Goal: Information Seeking & Learning: Learn about a topic

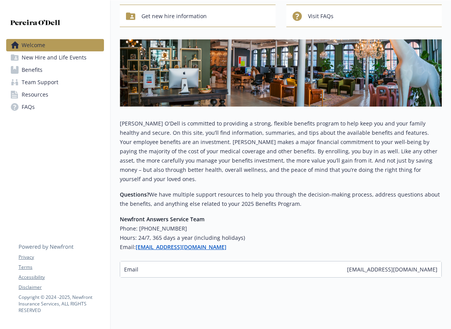
scroll to position [73, 0]
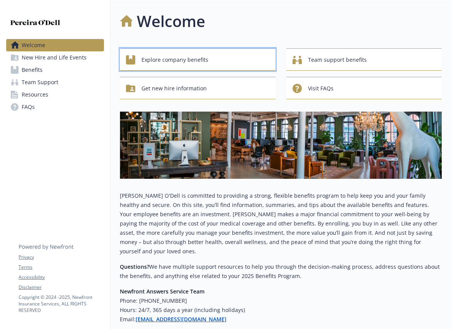
click at [154, 61] on span "Explore company benefits" at bounding box center [175, 60] width 67 height 15
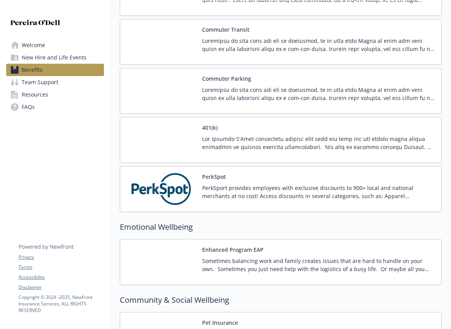
scroll to position [1054, 0]
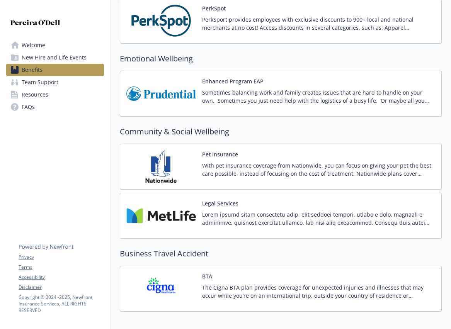
click at [157, 218] on img at bounding box center [161, 216] width 70 height 33
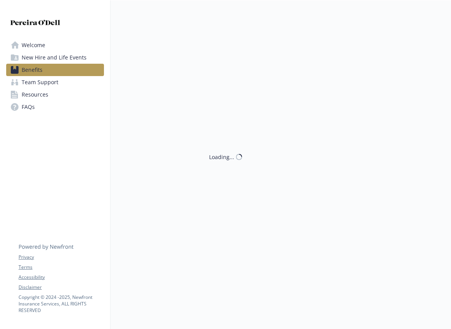
scroll to position [1165, 0]
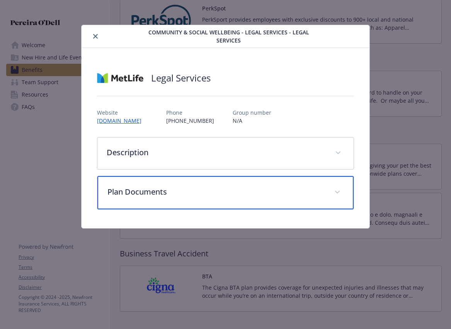
click at [161, 194] on p "Plan Documents" at bounding box center [216, 192] width 218 height 12
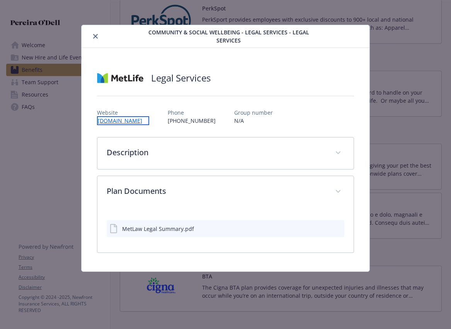
click at [144, 121] on link "[DOMAIN_NAME]" at bounding box center [123, 120] width 52 height 9
click at [95, 35] on icon "close" at bounding box center [95, 36] width 5 height 5
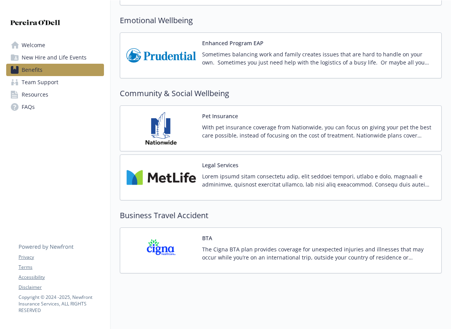
scroll to position [1209, 0]
click at [41, 57] on span "New Hire and Life Events" at bounding box center [54, 57] width 65 height 12
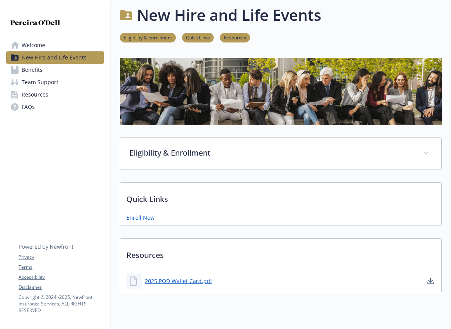
scroll to position [32, 0]
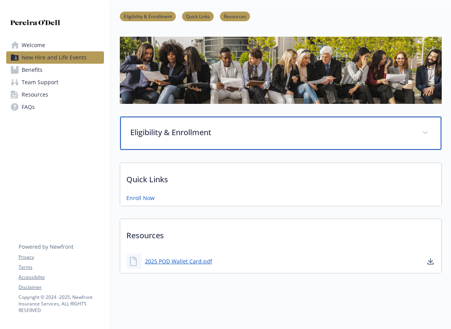
click at [175, 131] on p "Eligibility & Enrollment" at bounding box center [271, 133] width 283 height 12
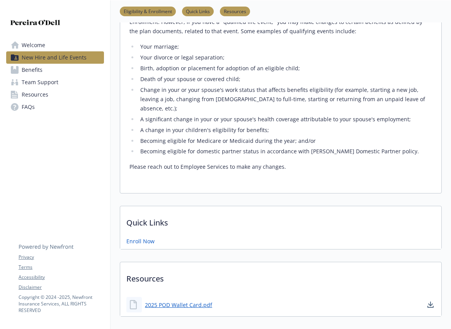
scroll to position [442, 0]
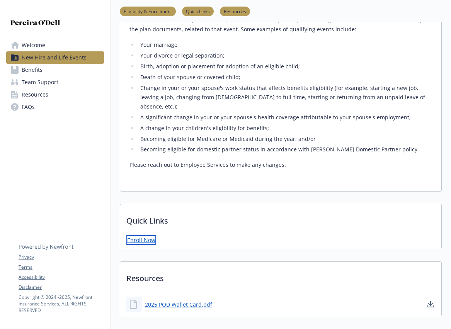
click at [142, 235] on link "Enroll Now" at bounding box center [141, 240] width 30 height 10
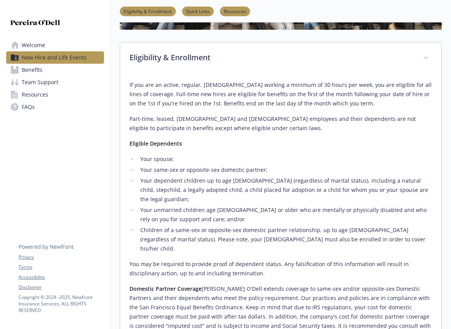
scroll to position [0, 0]
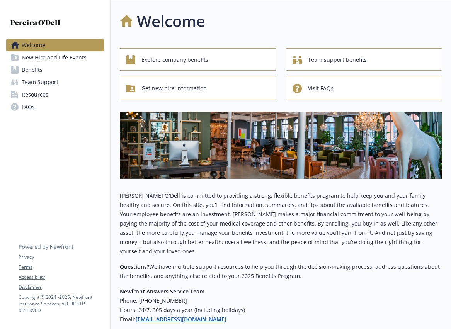
click at [36, 70] on span "Benefits" at bounding box center [32, 70] width 21 height 12
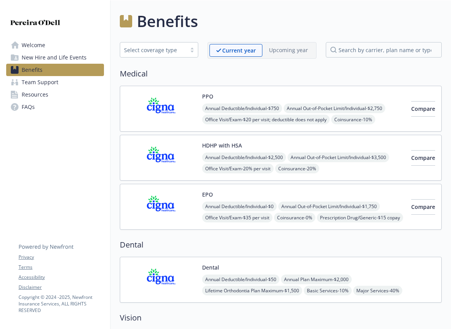
click at [184, 51] on div "Select coverage type" at bounding box center [153, 50] width 66 height 10
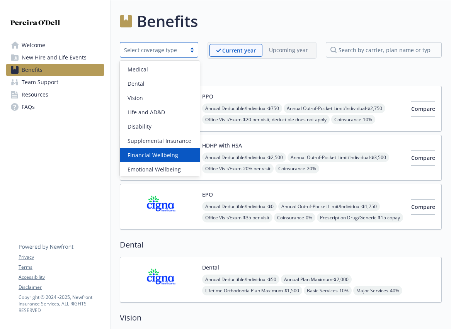
click at [166, 153] on span "Financial Wellbeing" at bounding box center [153, 155] width 51 height 8
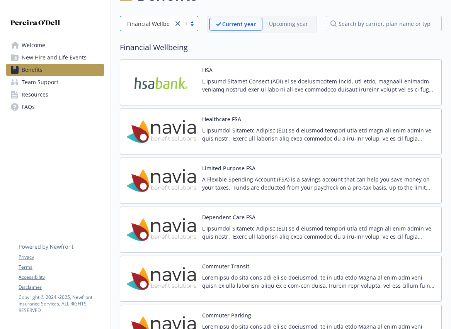
scroll to position [139, 0]
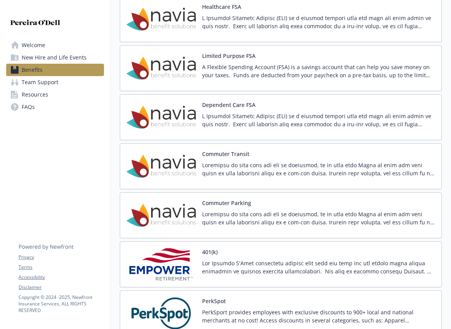
click at [238, 161] on p at bounding box center [318, 169] width 233 height 16
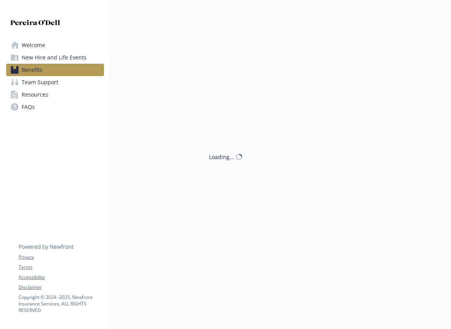
scroll to position [139, 0]
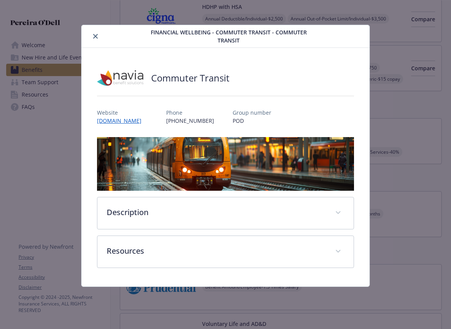
click at [94, 36] on icon "close" at bounding box center [95, 36] width 5 height 5
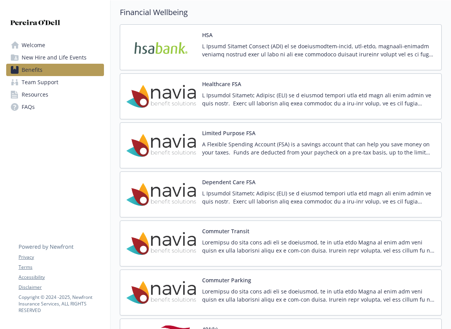
scroll to position [830, 0]
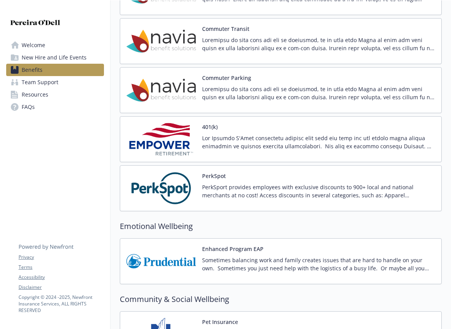
click at [247, 138] on p at bounding box center [318, 142] width 233 height 16
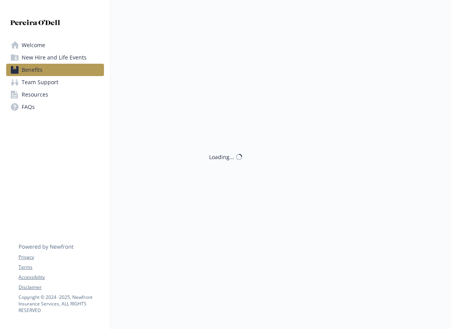
scroll to position [997, 0]
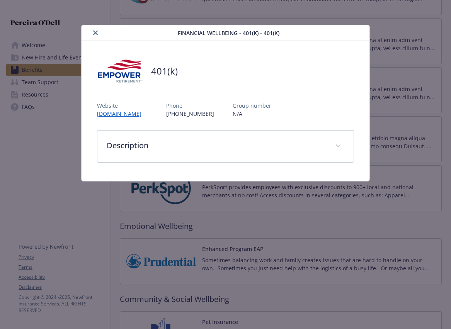
click at [96, 32] on icon "close" at bounding box center [95, 33] width 5 height 5
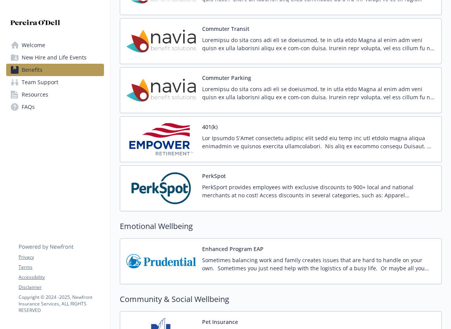
click at [241, 256] on p "Sometimes balancing work and family creates issues that are hard to handle on y…" at bounding box center [318, 264] width 233 height 16
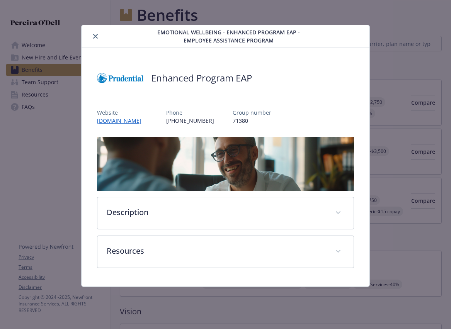
scroll to position [997, 0]
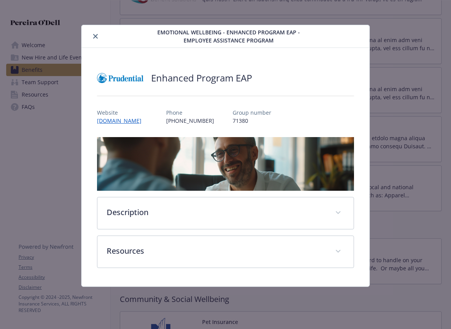
click at [96, 36] on icon "close" at bounding box center [95, 36] width 5 height 5
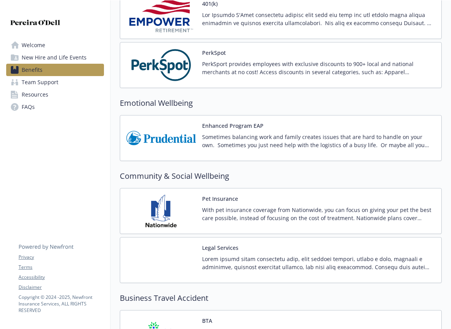
scroll to position [1209, 0]
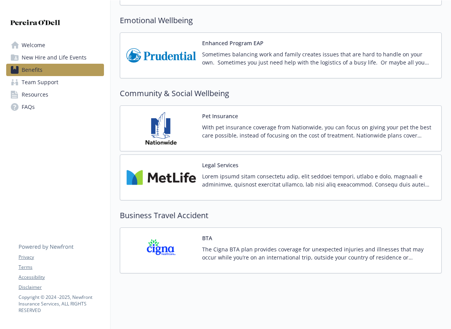
click at [252, 246] on p "The Cigna BTA plan provides coverage for unexpected injuries and illnesses that…" at bounding box center [318, 254] width 233 height 16
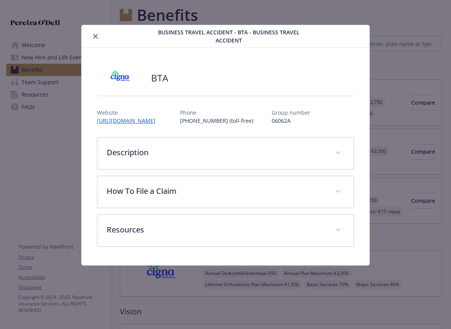
scroll to position [1209, 0]
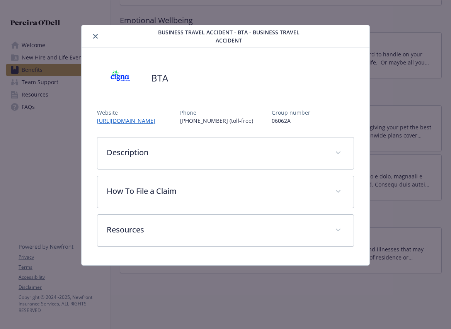
click at [97, 34] on icon "close" at bounding box center [95, 36] width 5 height 5
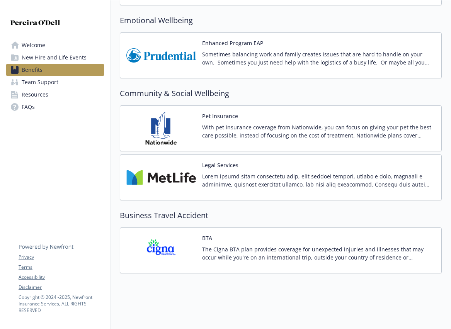
click at [240, 162] on div "Legal Services" at bounding box center [318, 177] width 233 height 33
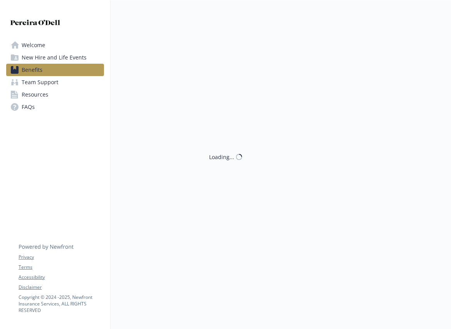
scroll to position [1209, 0]
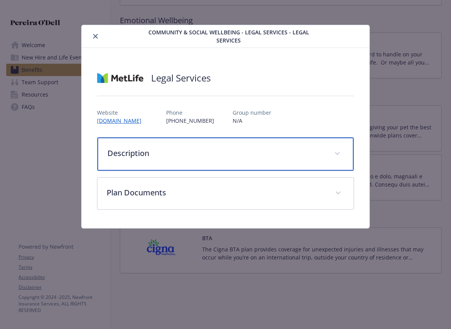
click at [121, 156] on p "Description" at bounding box center [216, 154] width 218 height 12
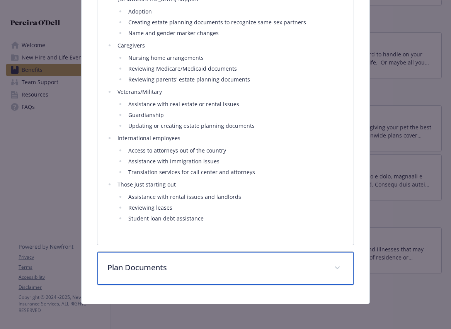
click at [111, 266] on p "Plan Documents" at bounding box center [216, 268] width 218 height 12
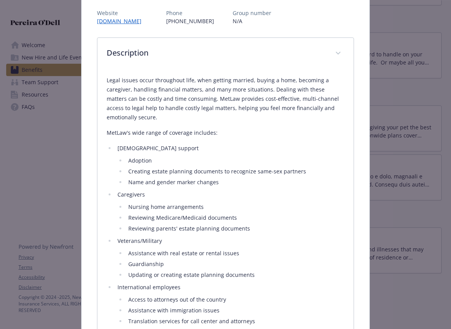
scroll to position [0, 0]
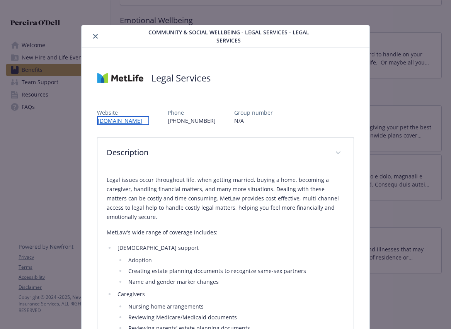
click at [134, 121] on link "[DOMAIN_NAME]" at bounding box center [123, 120] width 52 height 9
click at [95, 33] on button "close" at bounding box center [95, 36] width 9 height 9
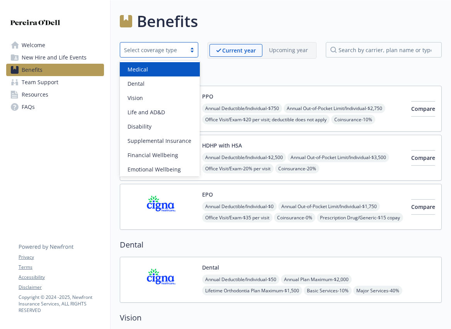
click at [172, 50] on div "Select coverage type" at bounding box center [153, 50] width 58 height 8
click at [247, 20] on div "Benefits" at bounding box center [281, 21] width 322 height 23
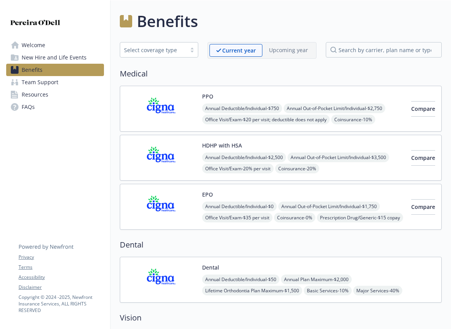
click at [54, 58] on span "New Hire and Life Events" at bounding box center [54, 57] width 65 height 12
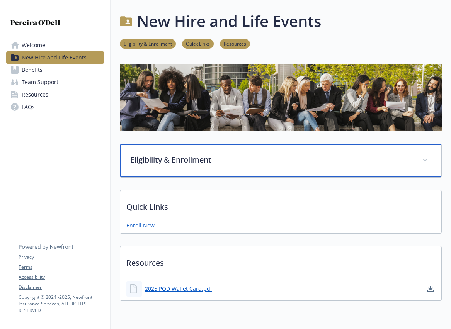
click at [142, 159] on p "Eligibility & Enrollment" at bounding box center [271, 160] width 283 height 12
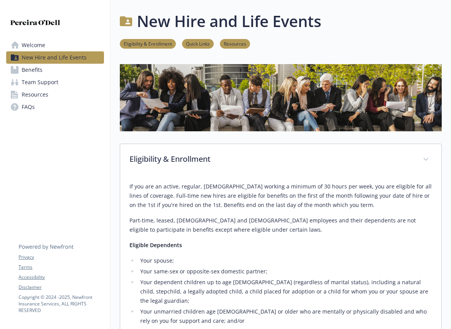
click at [38, 68] on span "Benefits" at bounding box center [32, 70] width 21 height 12
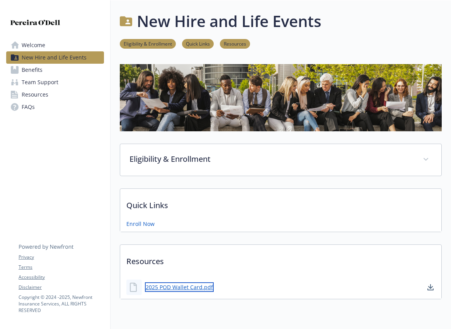
click at [196, 287] on link "2025 POD Wallet Card.pdf" at bounding box center [179, 288] width 69 height 10
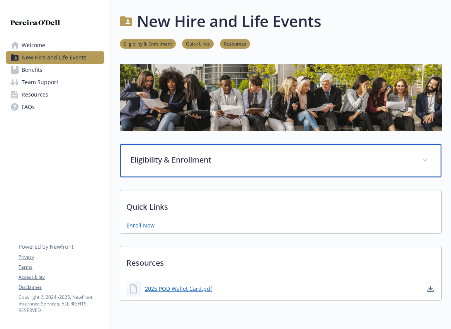
click at [171, 164] on p "Eligibility & Enrollment" at bounding box center [271, 160] width 283 height 12
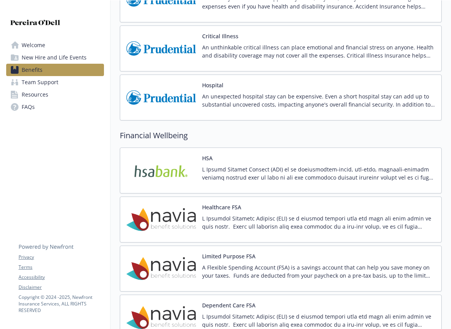
scroll to position [701, 0]
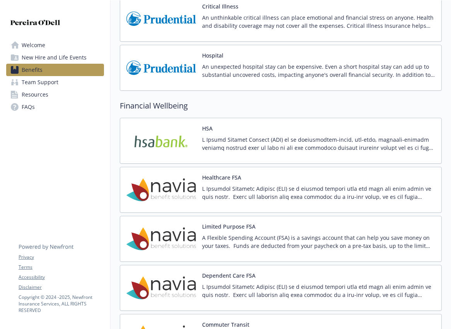
click at [178, 243] on img at bounding box center [161, 239] width 70 height 33
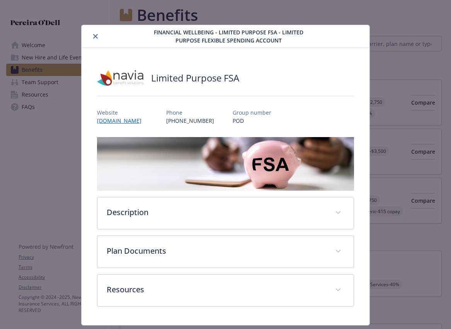
scroll to position [701, 0]
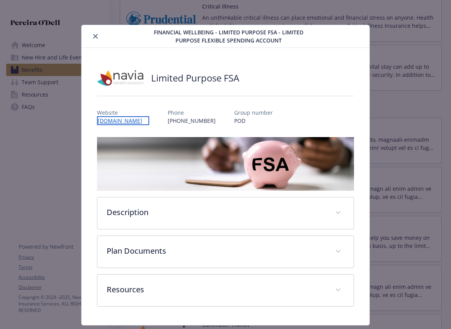
click at [135, 122] on link "[DOMAIN_NAME]" at bounding box center [123, 120] width 52 height 9
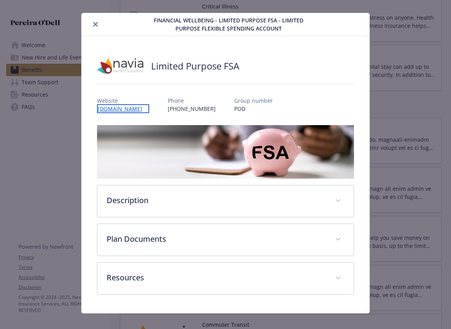
scroll to position [20, 0]
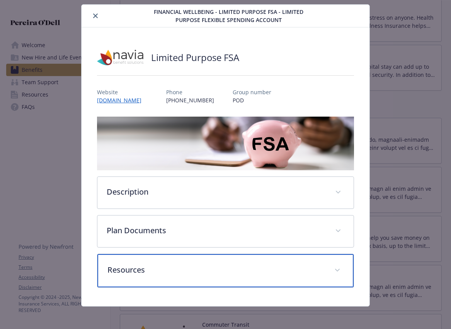
click at [123, 273] on p "Resources" at bounding box center [216, 270] width 218 height 12
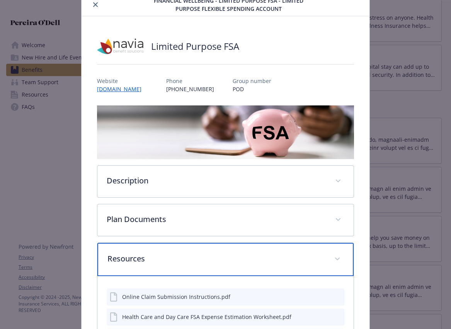
scroll to position [0, 0]
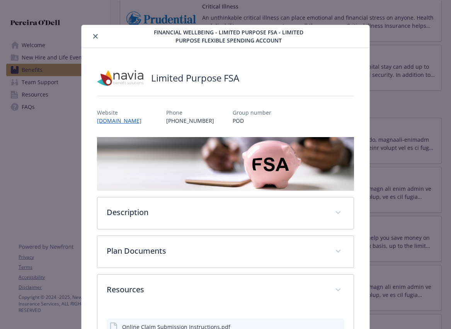
click at [95, 35] on icon "close" at bounding box center [95, 36] width 5 height 5
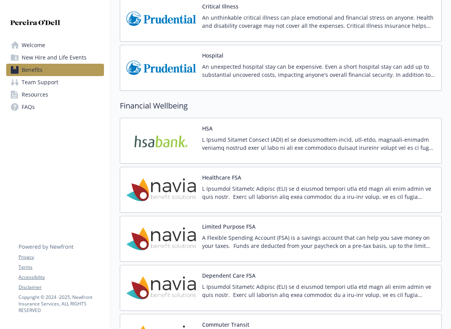
scroll to position [774, 0]
